Goal: Check status

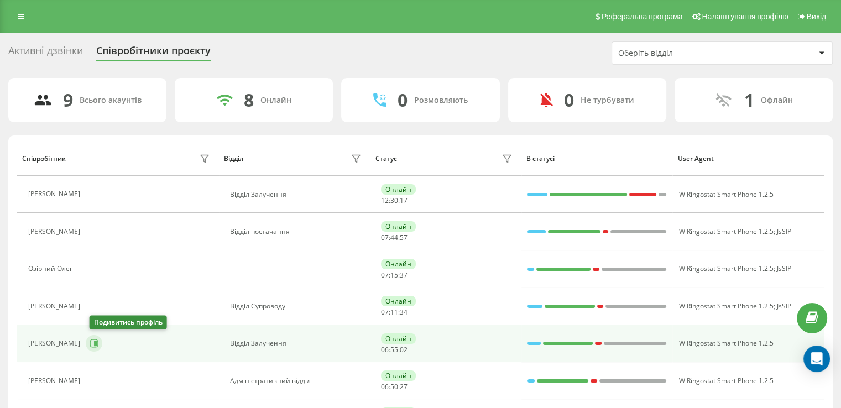
click at [97, 344] on icon at bounding box center [94, 343] width 9 height 9
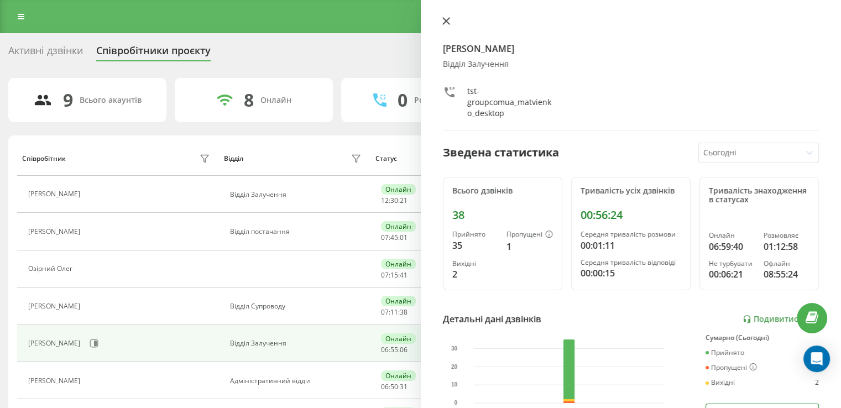
click at [446, 23] on icon at bounding box center [446, 21] width 8 height 8
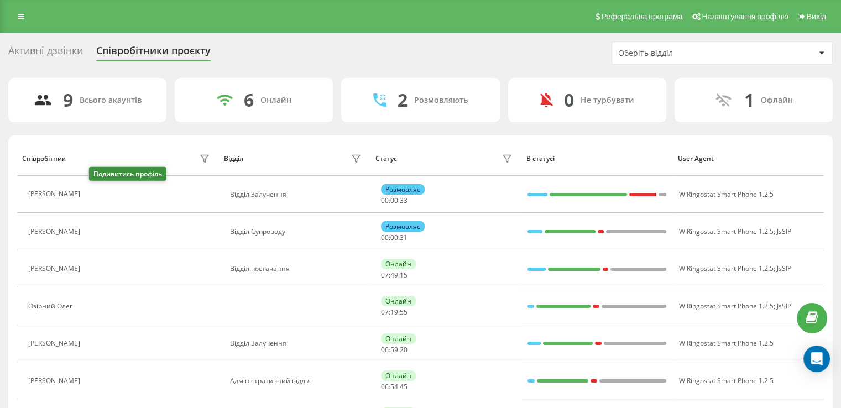
click at [95, 192] on icon at bounding box center [92, 194] width 9 height 9
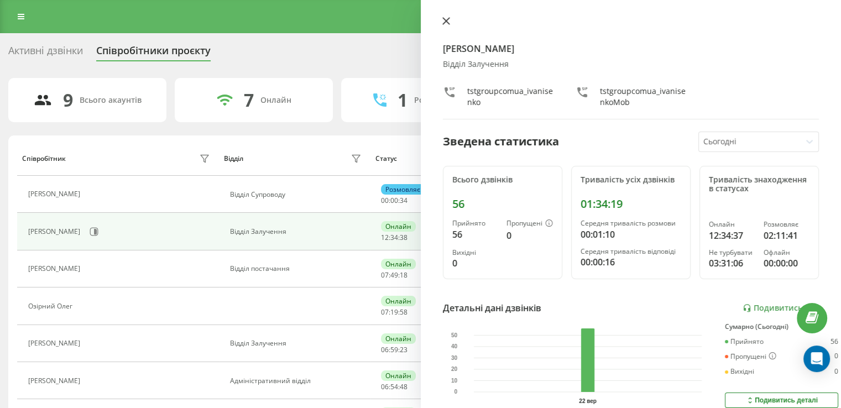
click at [445, 22] on icon at bounding box center [445, 21] width 7 height 7
